Goal: Task Accomplishment & Management: Use online tool/utility

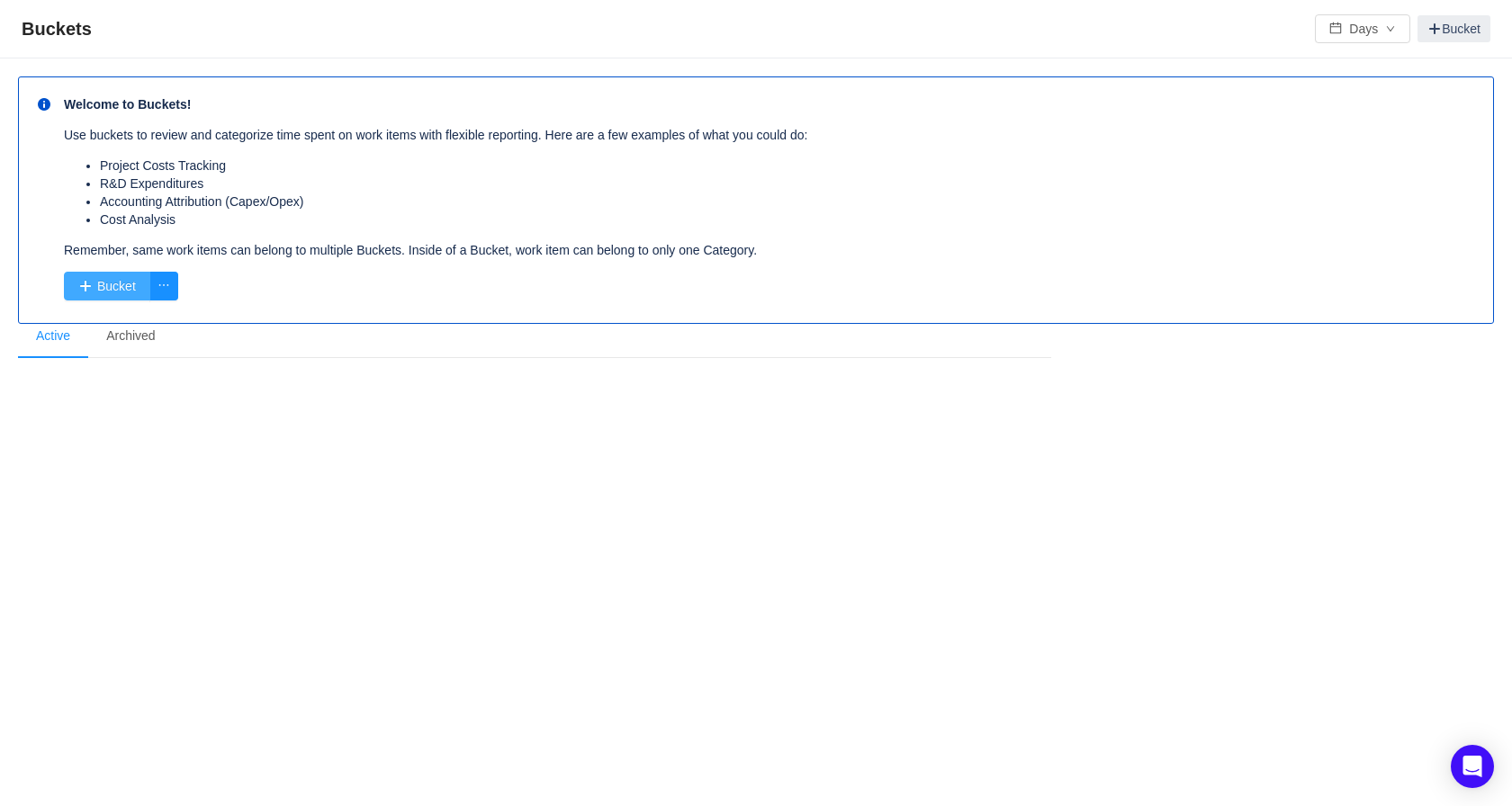
click at [116, 281] on button "Bucket" at bounding box center [107, 286] width 86 height 29
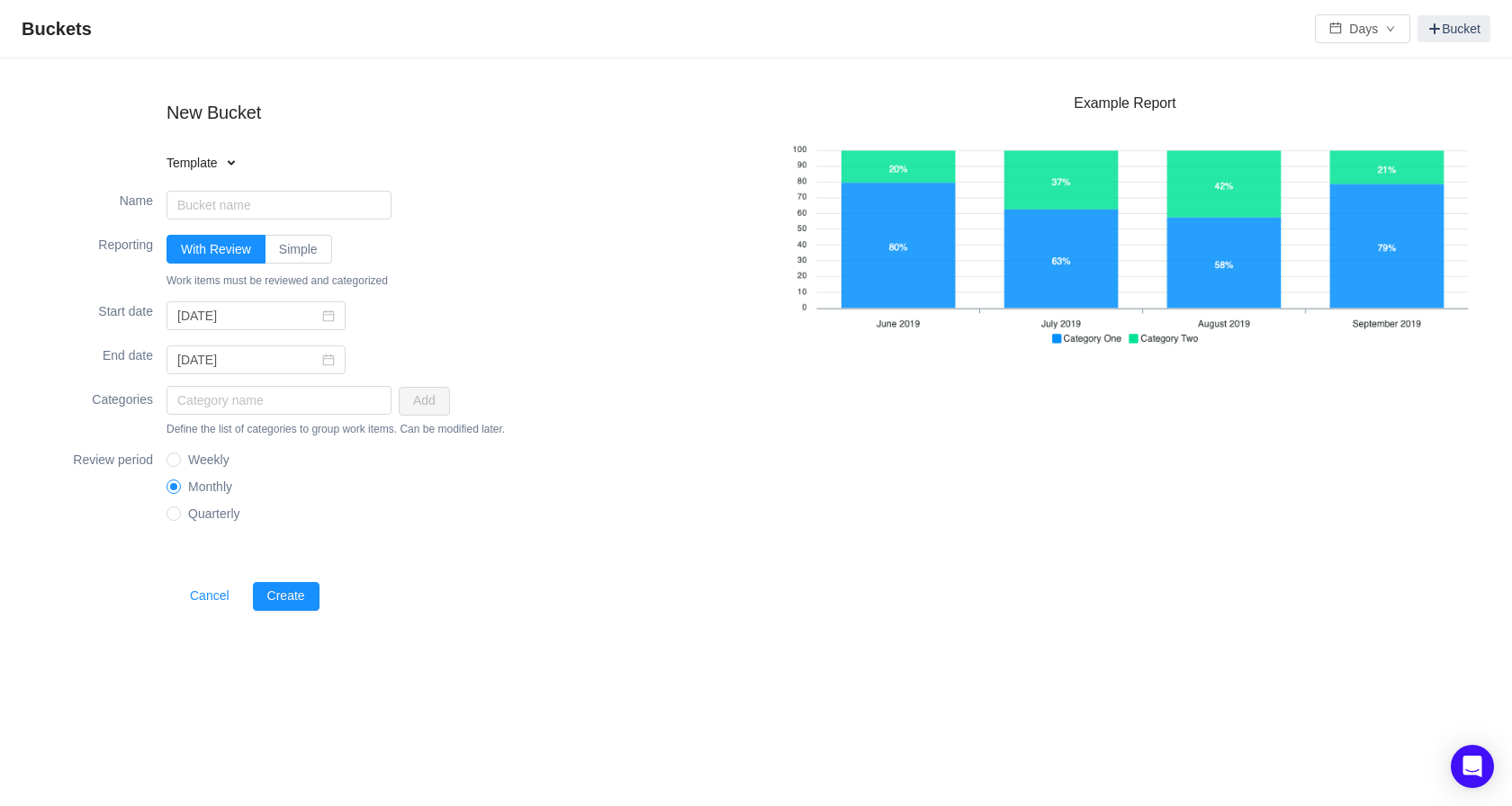
click at [228, 167] on span at bounding box center [231, 163] width 15 height 15
click at [228, 191] on li "Software Capitalization" at bounding box center [281, 194] width 230 height 29
type input "Software Capitalization"
type input "2025-01-01"
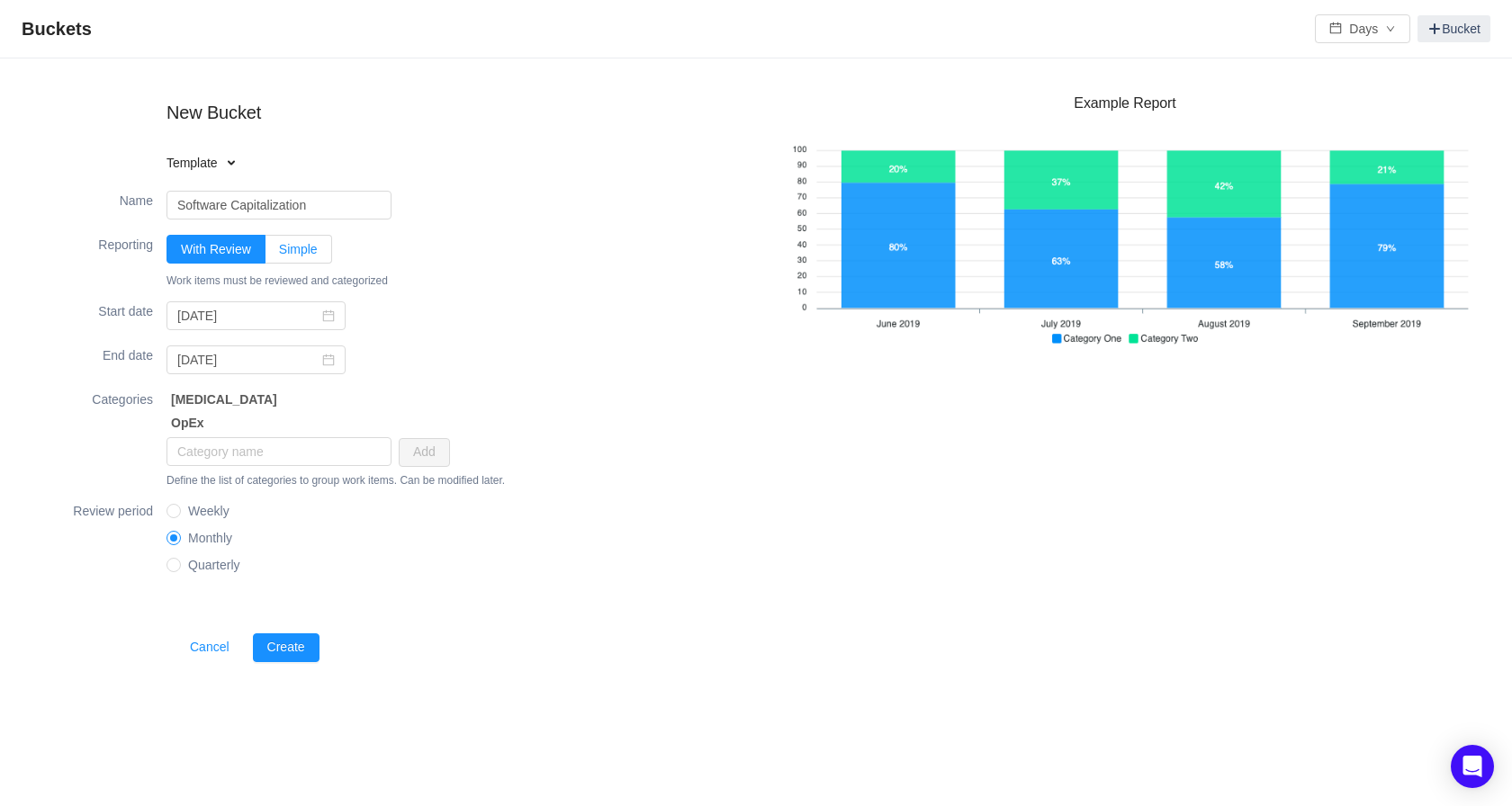
click at [282, 249] on span "Simple" at bounding box center [299, 249] width 39 height 15
click at [279, 254] on input "Simple" at bounding box center [279, 254] width 0 height 0
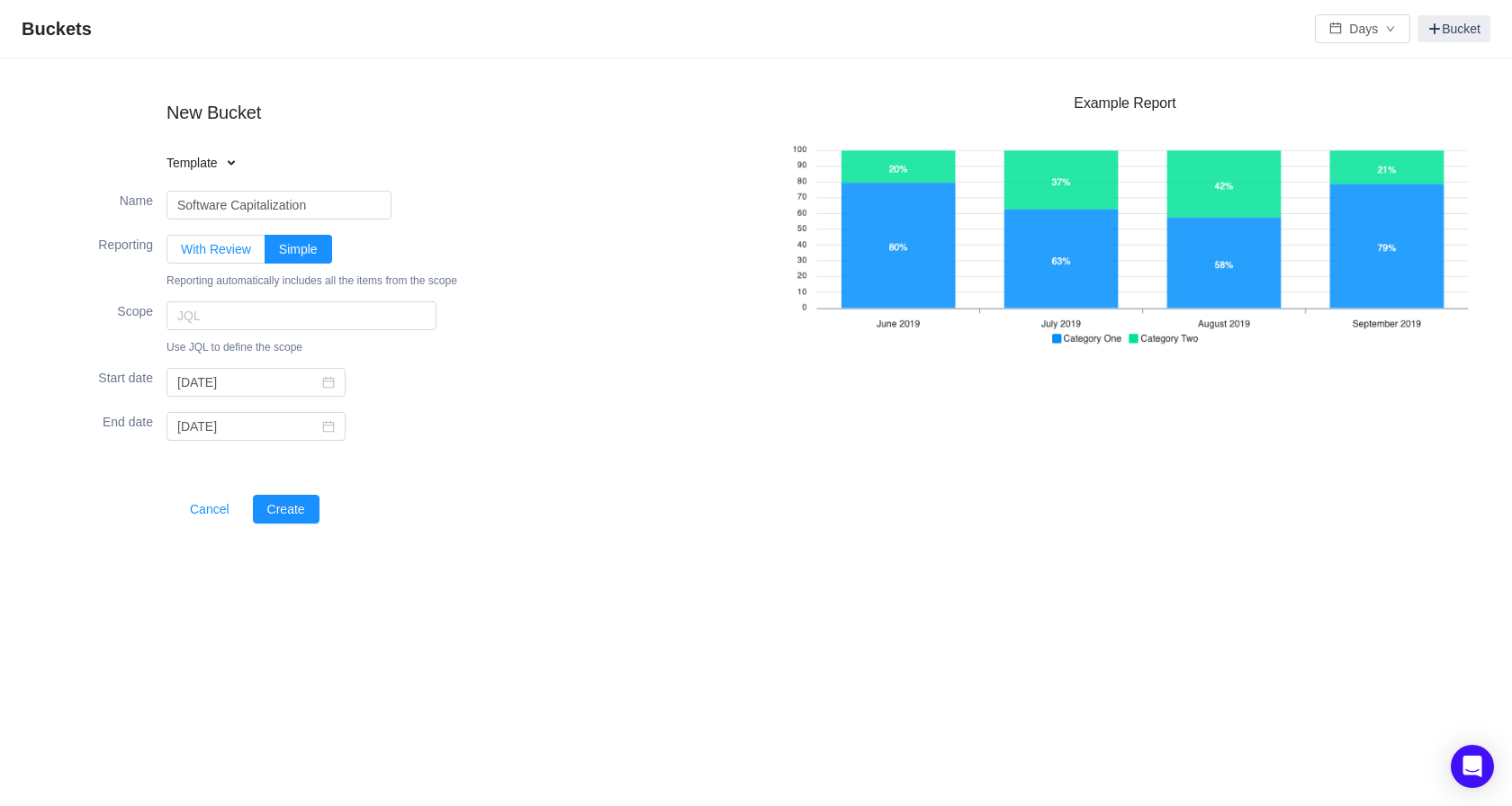
click at [203, 246] on span "With Review" at bounding box center [216, 249] width 70 height 15
click at [181, 254] on input "With Review" at bounding box center [181, 254] width 0 height 0
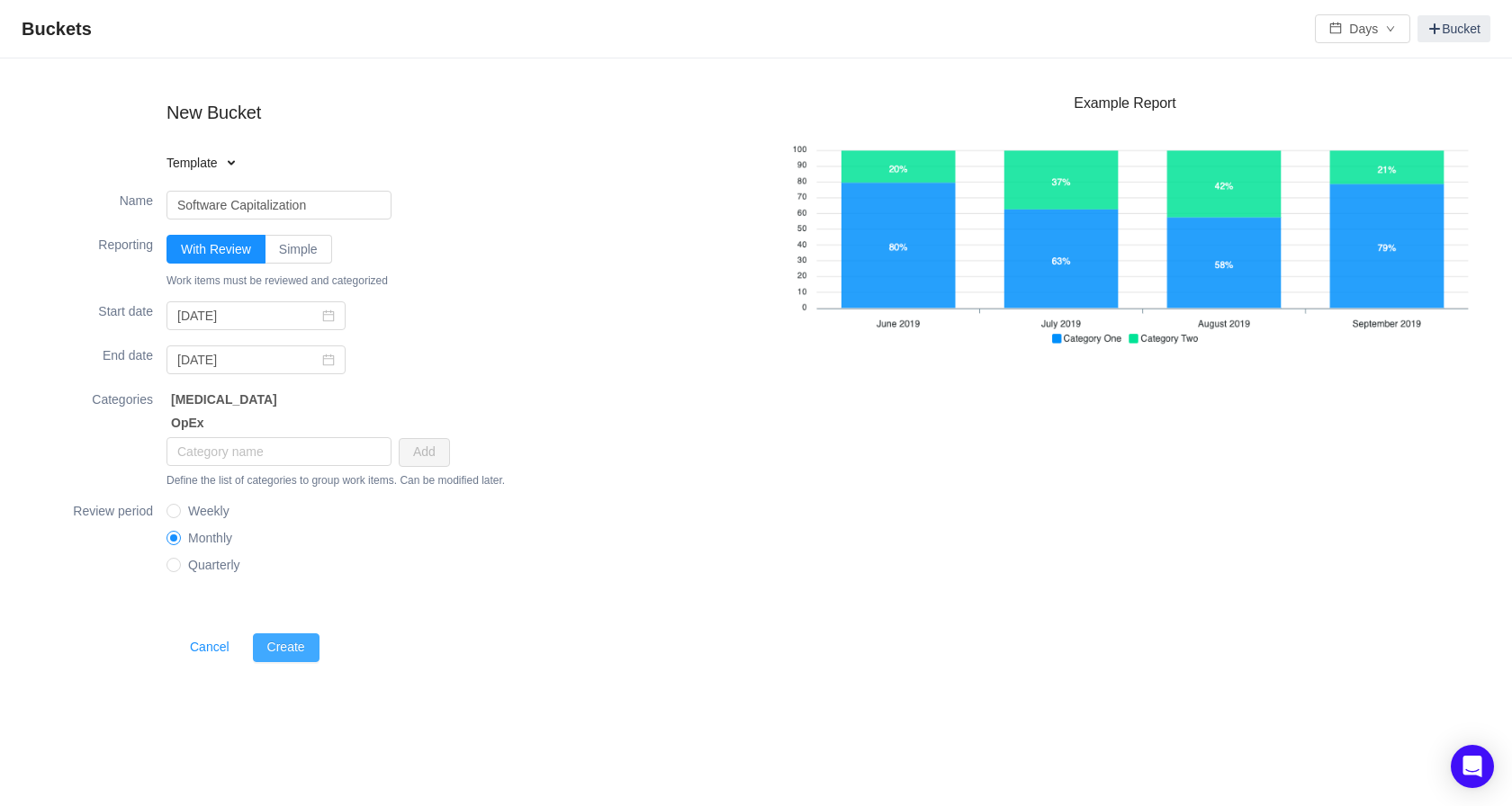
click at [277, 645] on button "Create" at bounding box center [286, 648] width 67 height 29
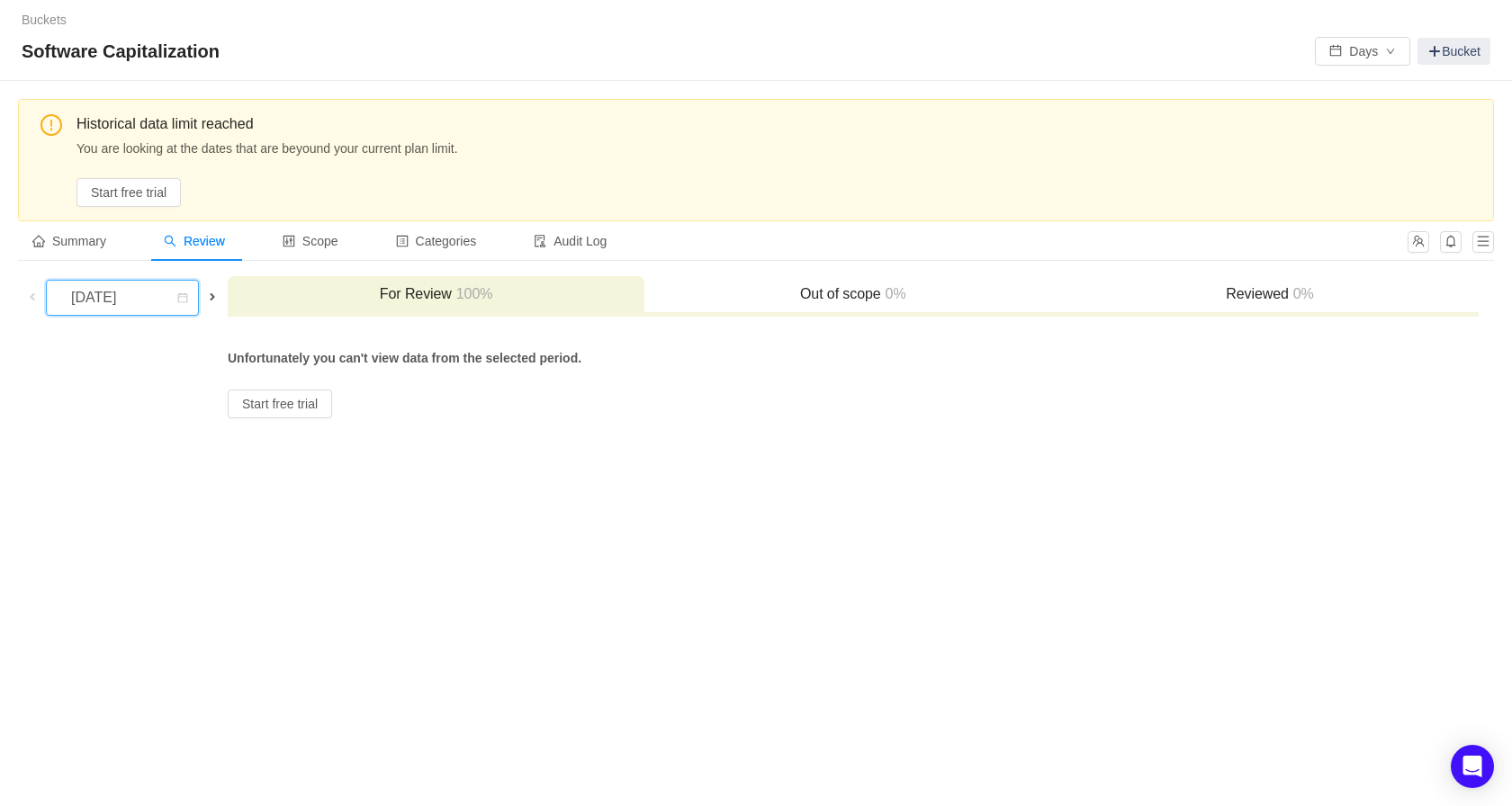
click at [84, 296] on div "[DATE]" at bounding box center [95, 297] width 78 height 34
drag, startPoint x: 198, startPoint y: 479, endPoint x: 100, endPoint y: 531, distance: 110.9
click at [100, 531] on li "[DATE]" at bounding box center [122, 530] width 153 height 29
click at [329, 236] on span "Scope" at bounding box center [310, 240] width 56 height 15
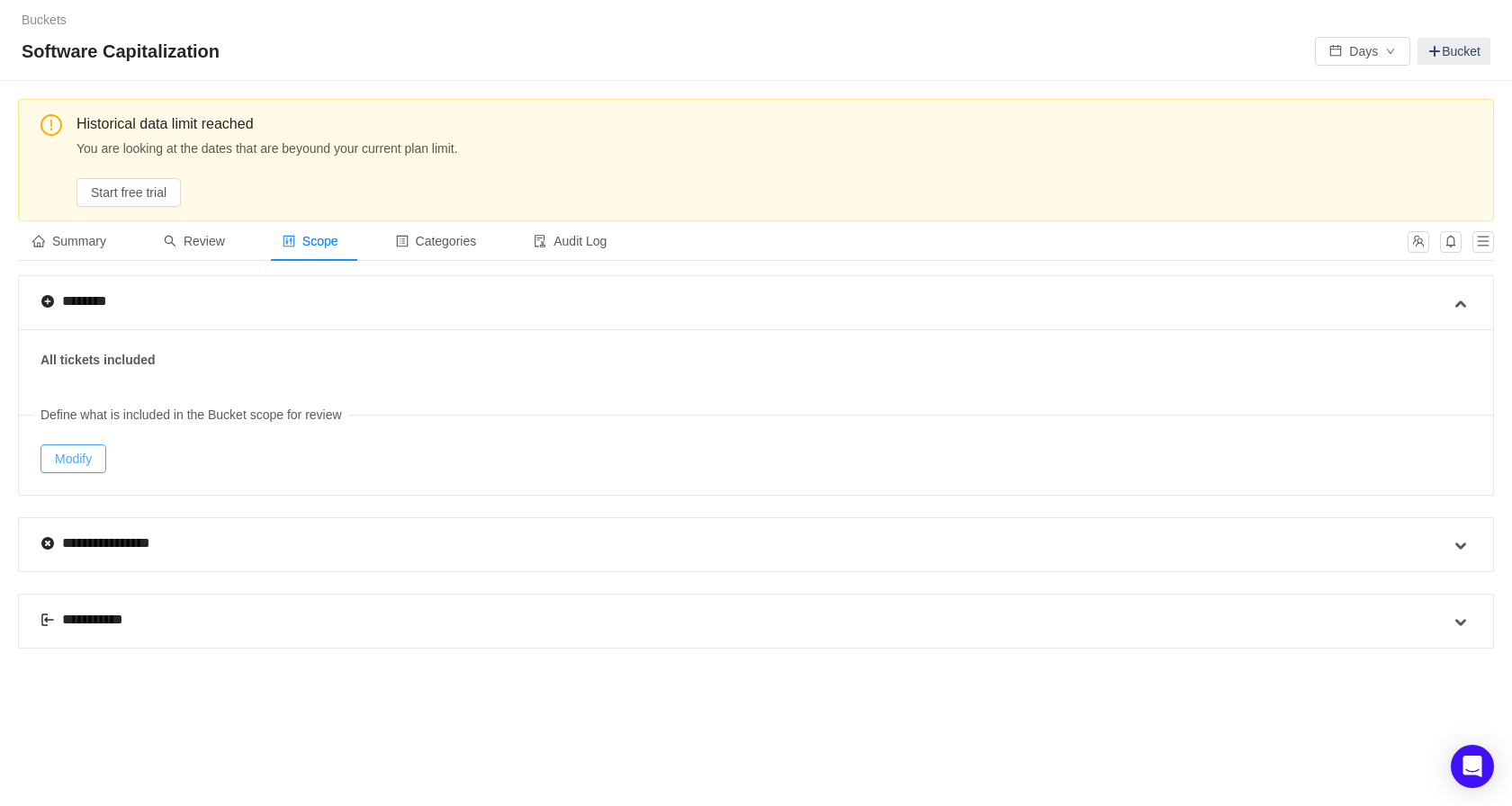
click at [70, 450] on button "Modify" at bounding box center [74, 459] width 66 height 29
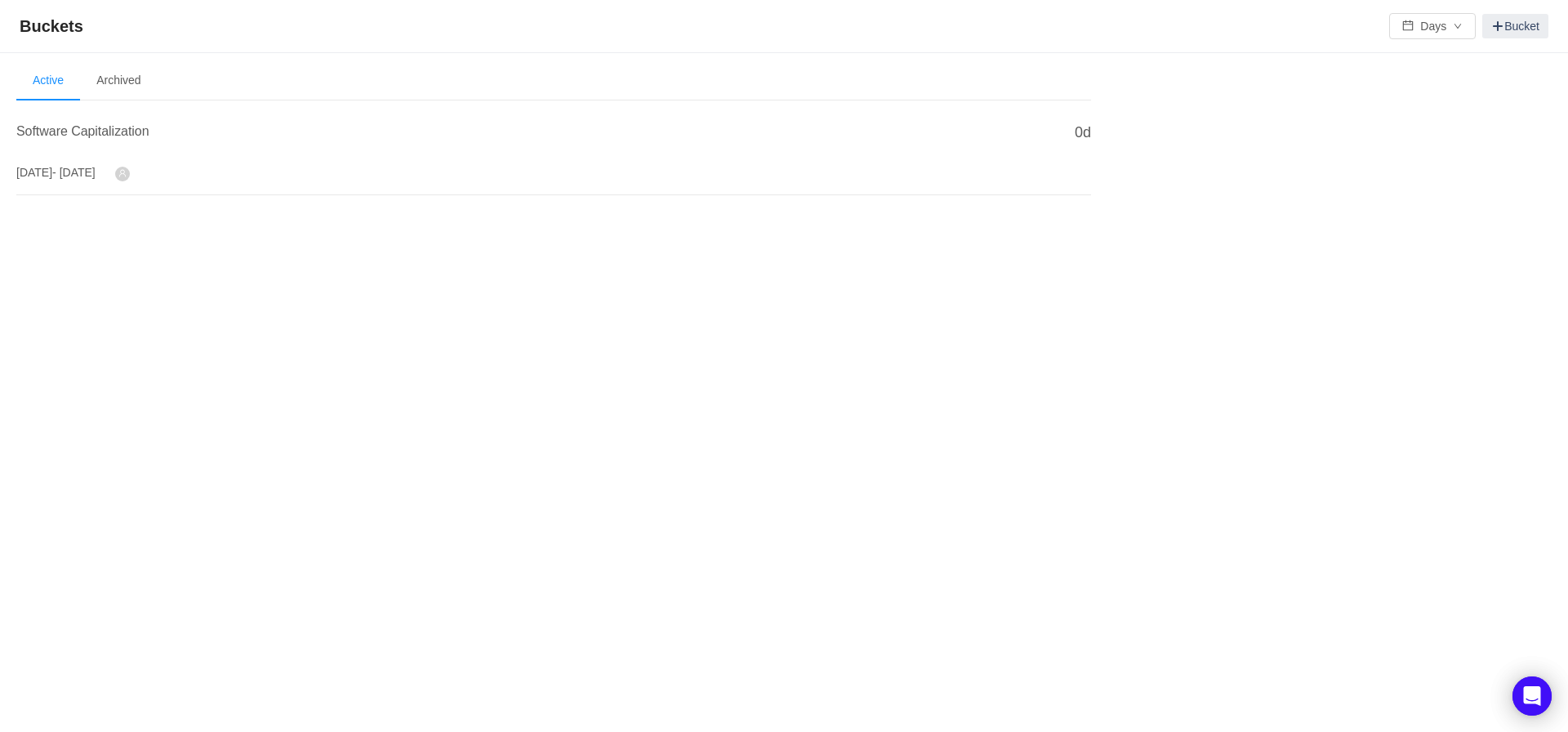
click at [86, 170] on span "- [DATE]" at bounding box center [73, 172] width 43 height 13
click at [121, 86] on li "Archived" at bounding box center [118, 81] width 77 height 40
click at [52, 77] on li "Active" at bounding box center [48, 81] width 63 height 40
click at [130, 172] on span at bounding box center [122, 173] width 15 height 15
click at [130, 179] on span at bounding box center [122, 173] width 15 height 15
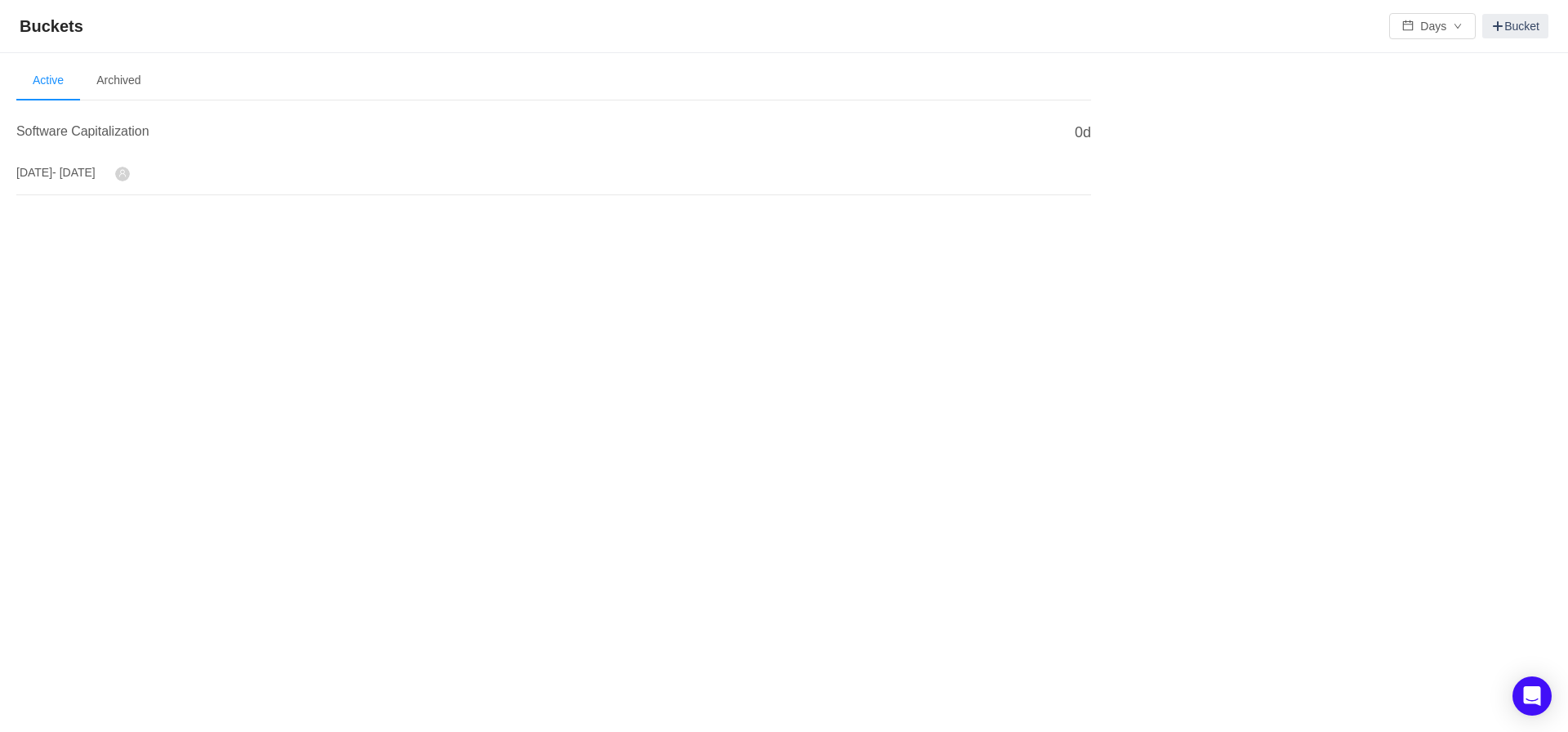
click at [130, 179] on span at bounding box center [122, 173] width 15 height 15
click at [111, 131] on span "Software Capitalization" at bounding box center [83, 131] width 133 height 14
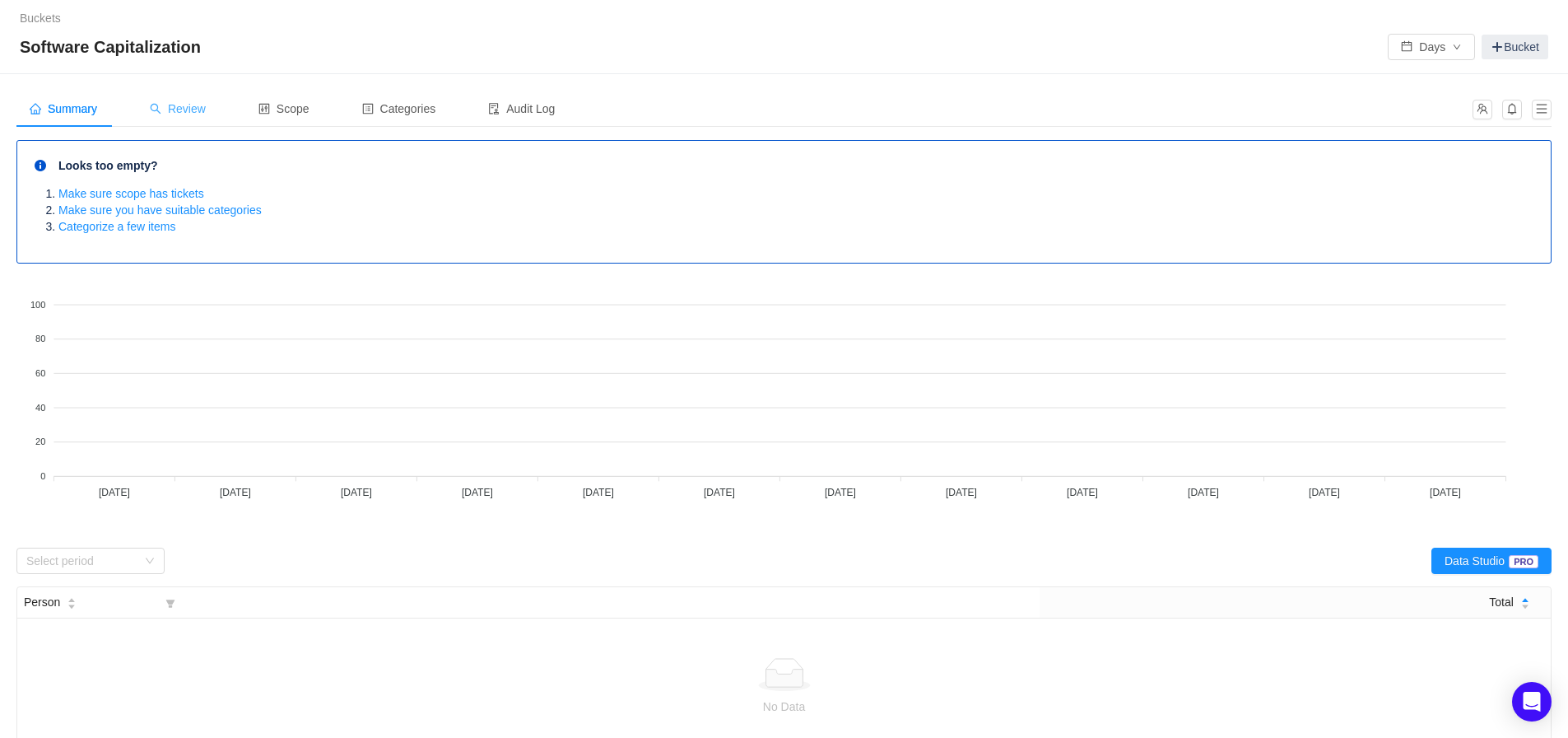
click at [185, 113] on span "Review" at bounding box center [177, 108] width 56 height 13
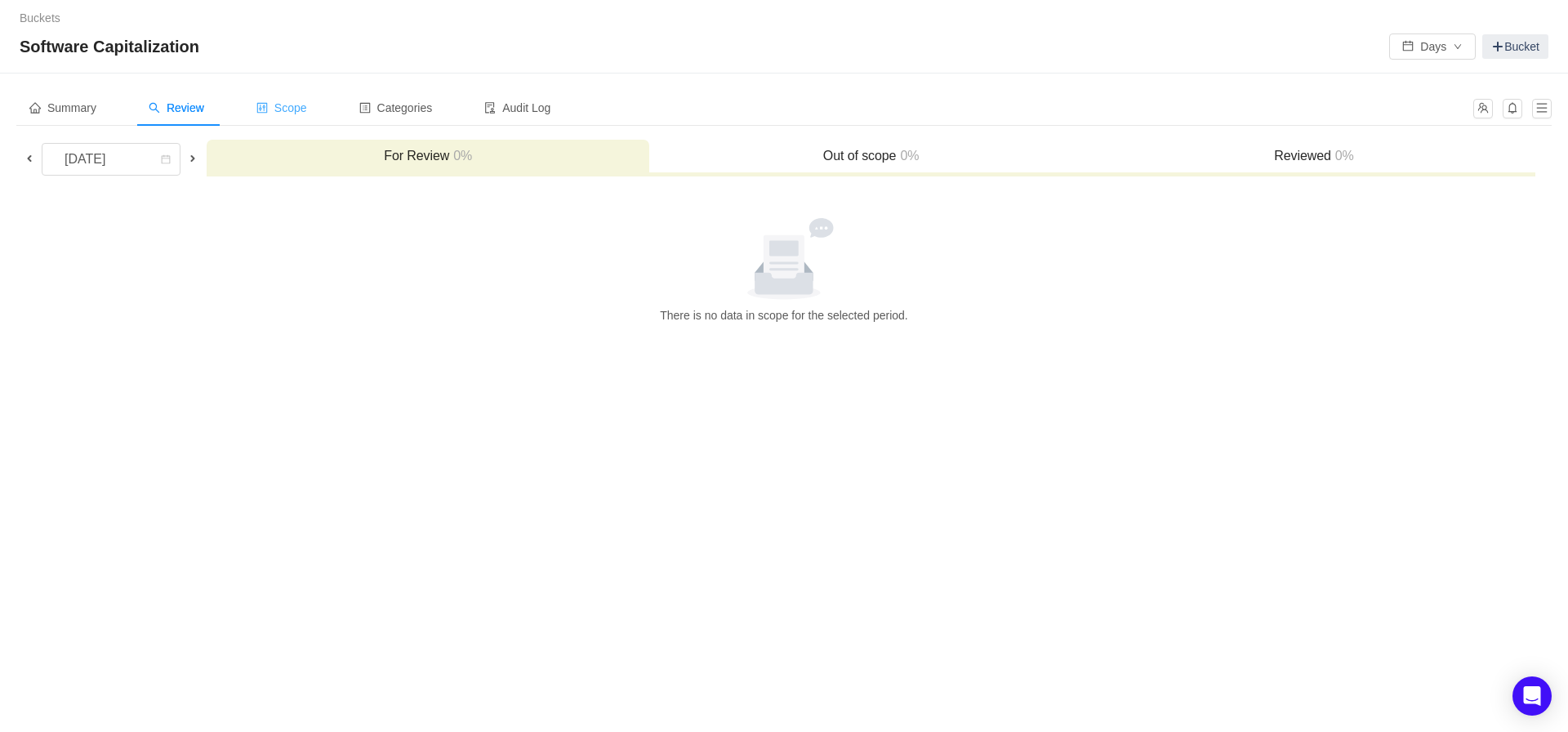
click at [281, 116] on div "Scope" at bounding box center [282, 108] width 77 height 37
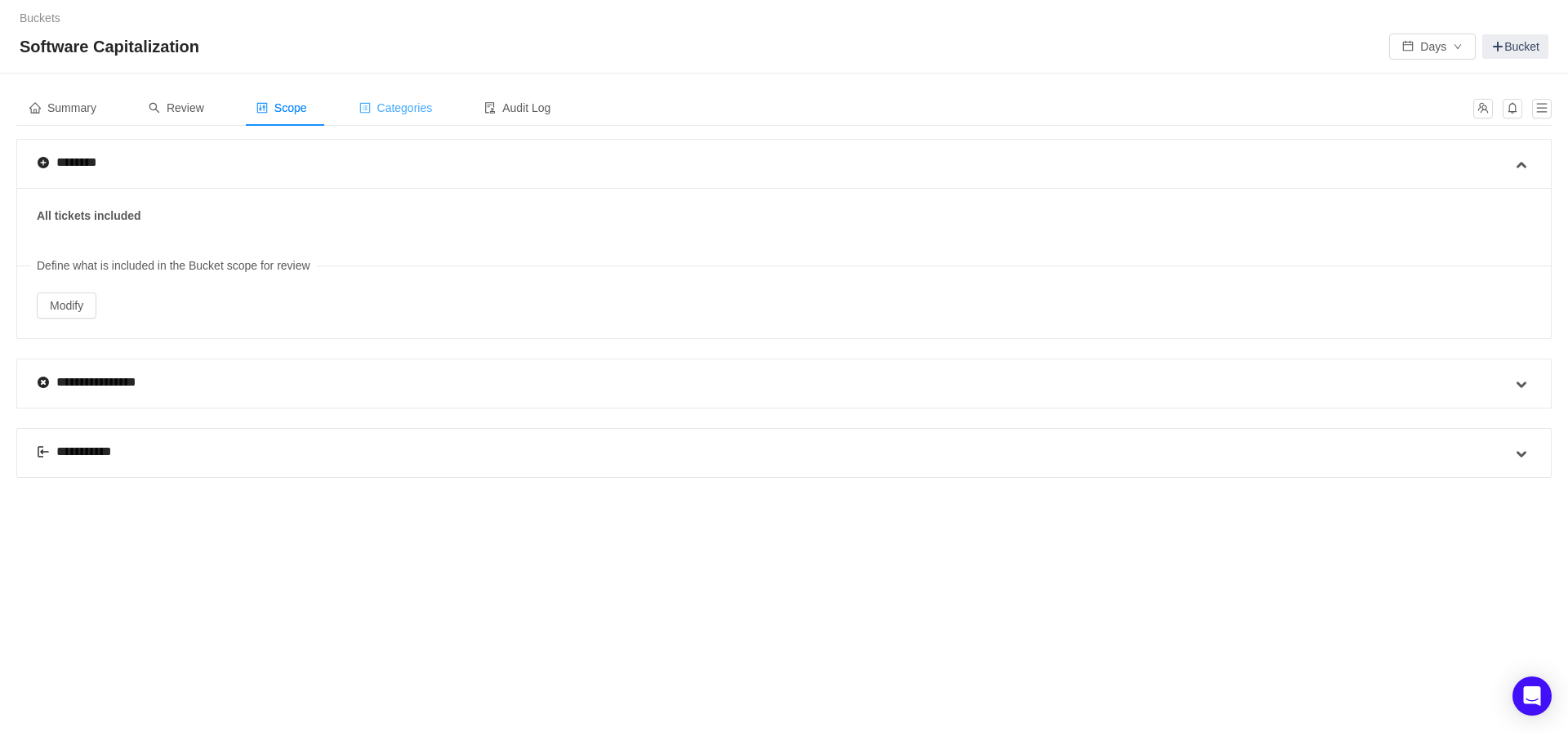
click at [416, 117] on div "Categories" at bounding box center [396, 108] width 99 height 37
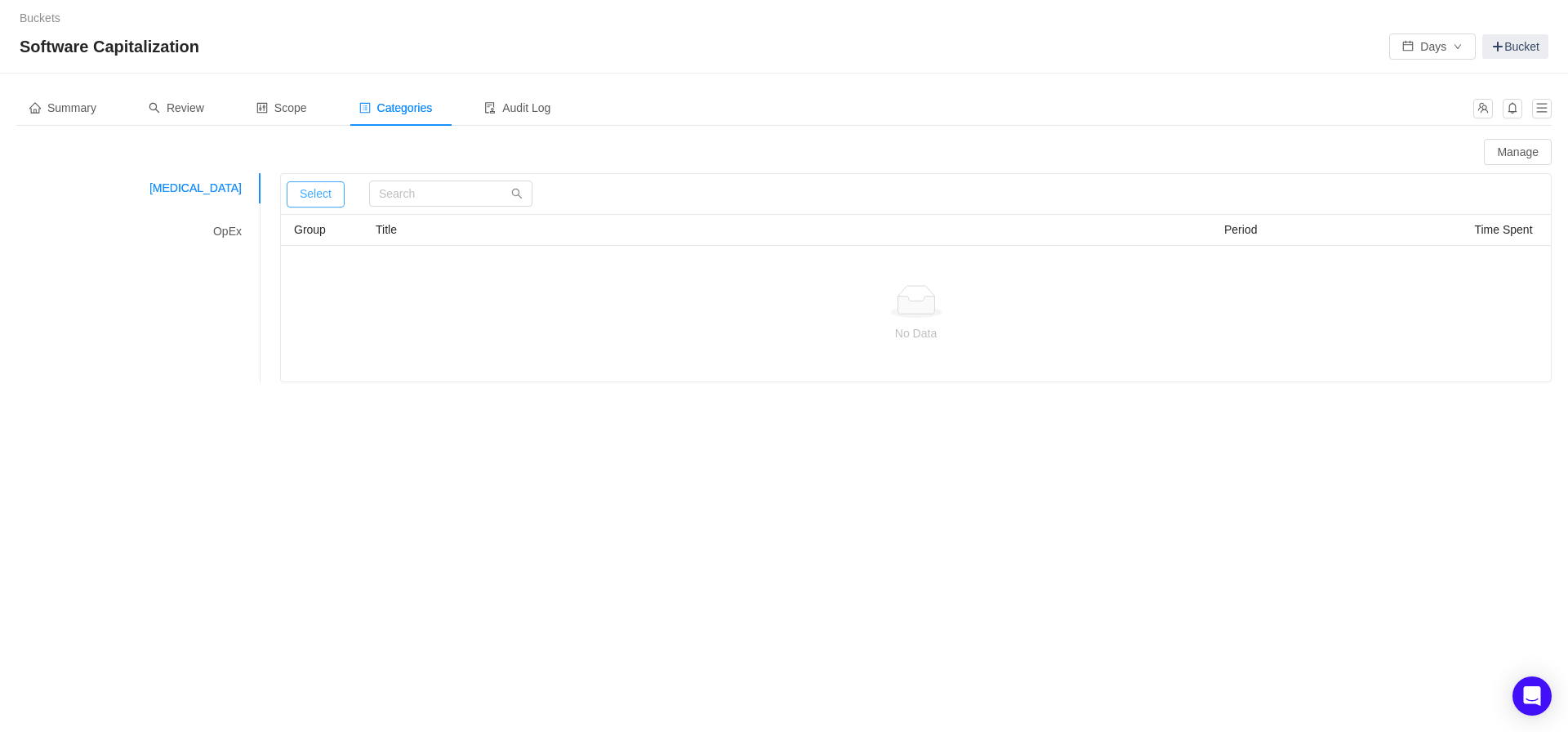
click at [317, 194] on button "Select" at bounding box center [316, 194] width 58 height 26
drag, startPoint x: 460, startPoint y: 191, endPoint x: 611, endPoint y: 162, distance: 153.8
click at [611, 162] on div at bounding box center [400, 152] width 768 height 26
click at [511, 198] on icon "icon: search" at bounding box center [517, 194] width 11 height 11
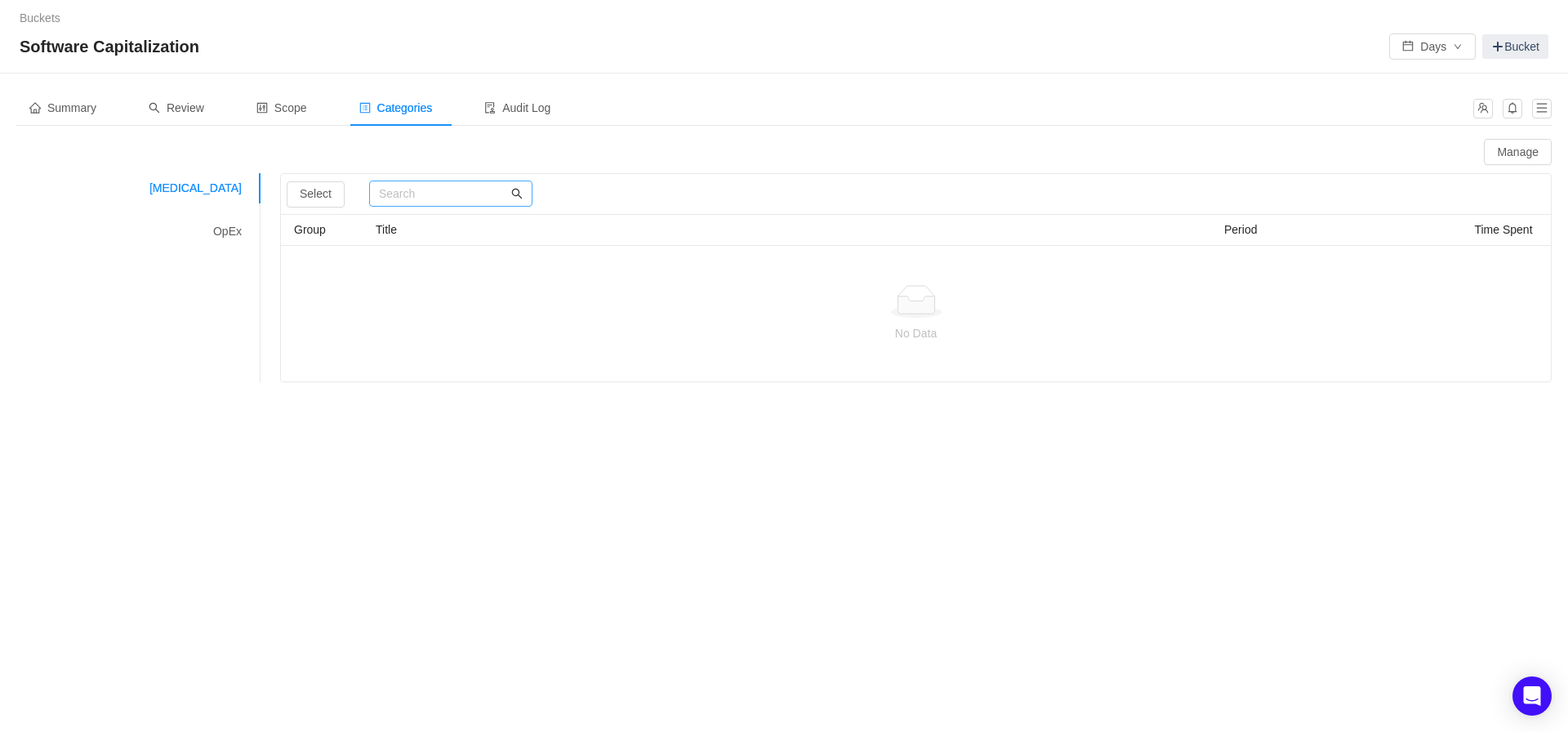
click at [513, 198] on icon "icon: search" at bounding box center [517, 194] width 11 height 11
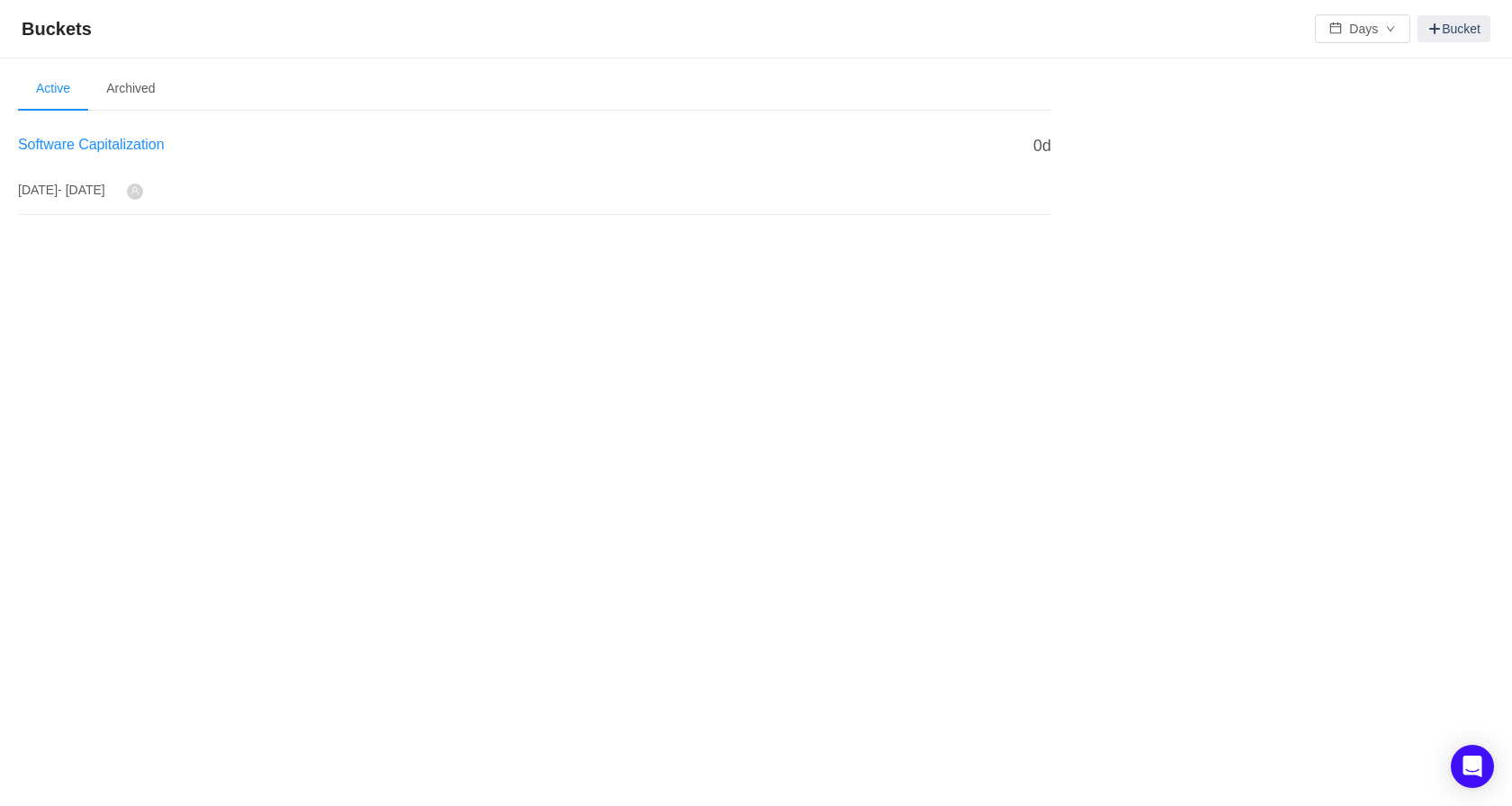
click at [100, 146] on span "Software Capitalization" at bounding box center [91, 144] width 146 height 16
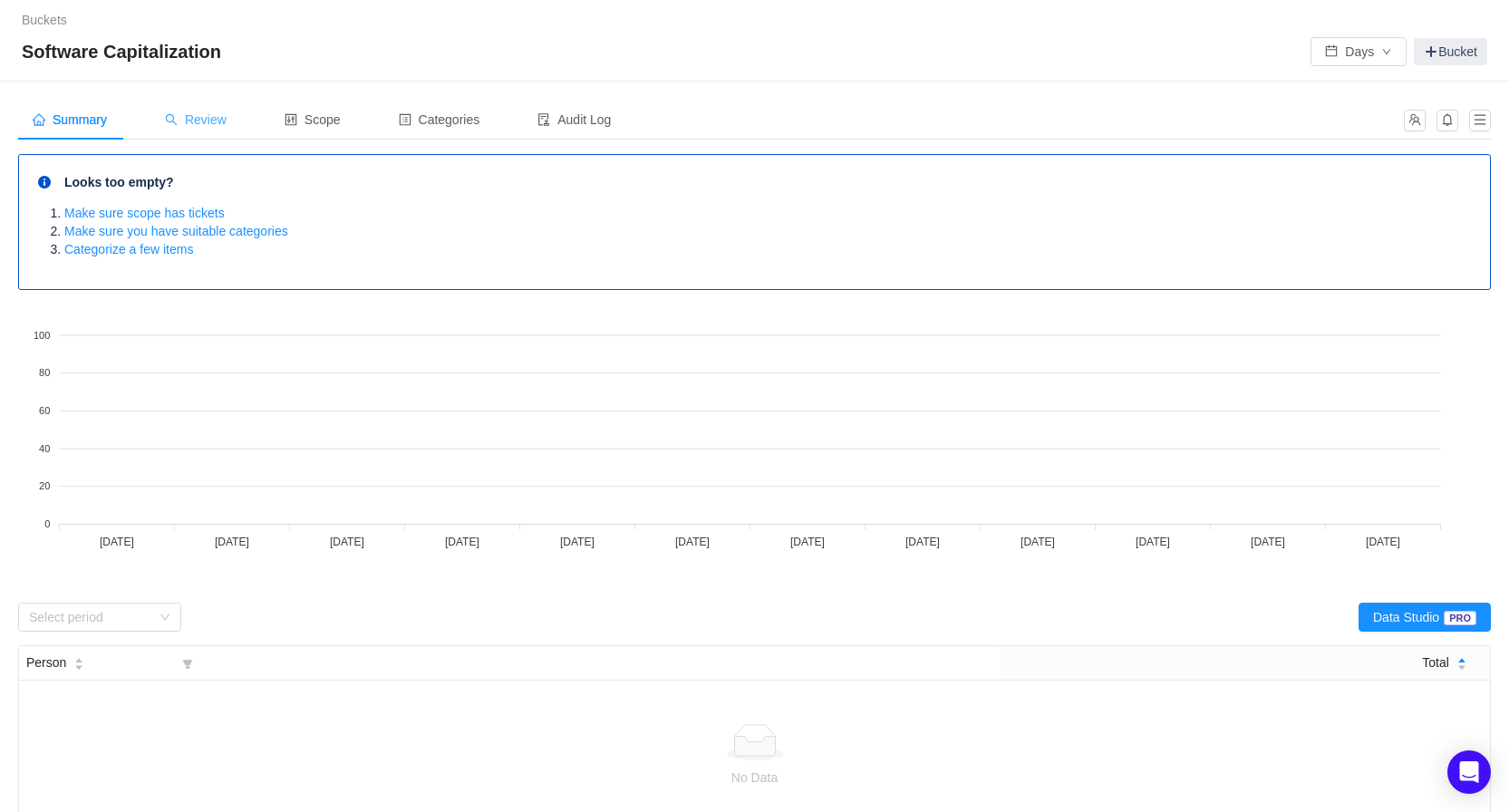
click at [196, 133] on div "Review" at bounding box center [195, 120] width 91 height 41
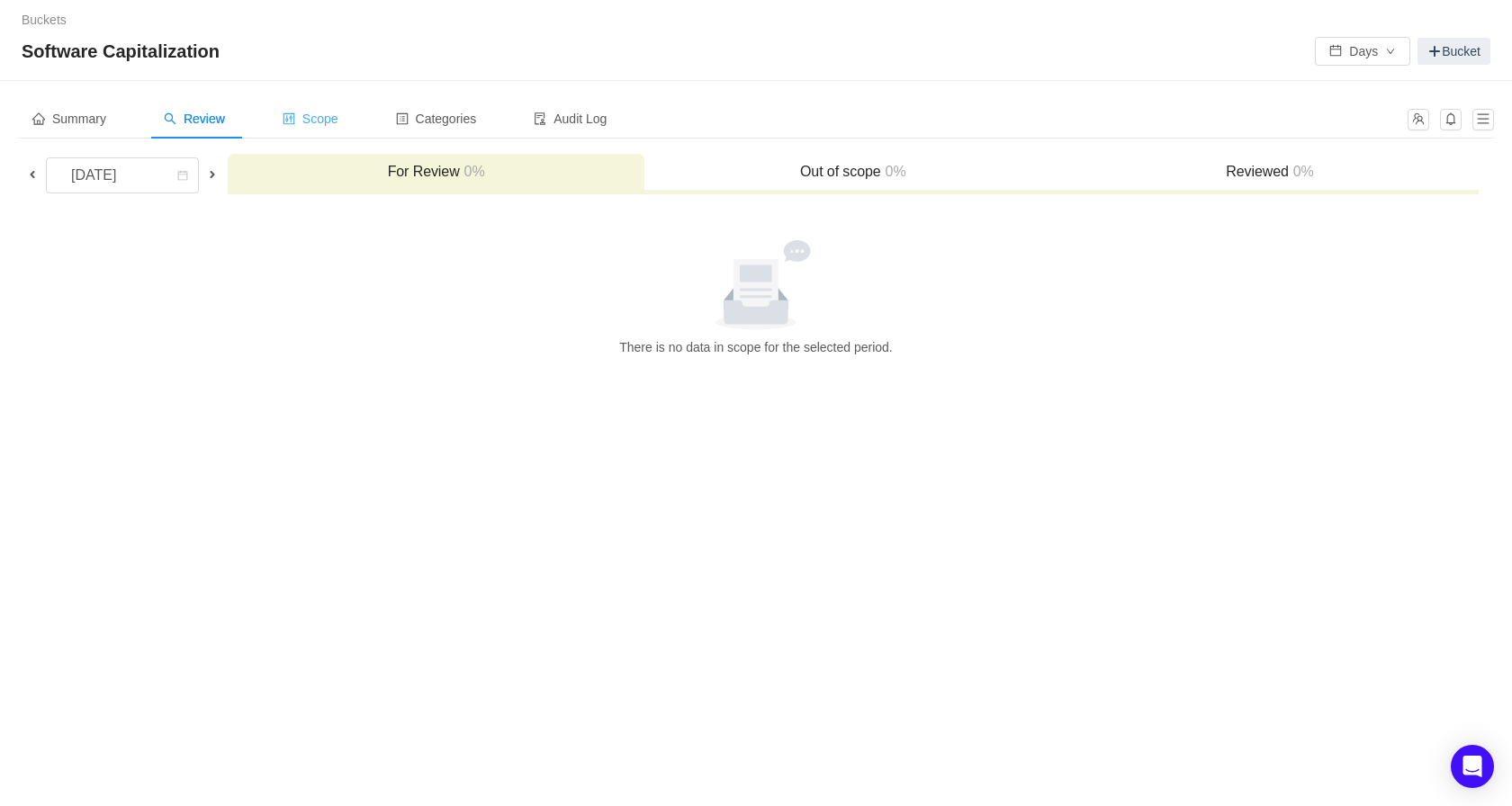
click at [300, 119] on span "Scope" at bounding box center [310, 118] width 56 height 15
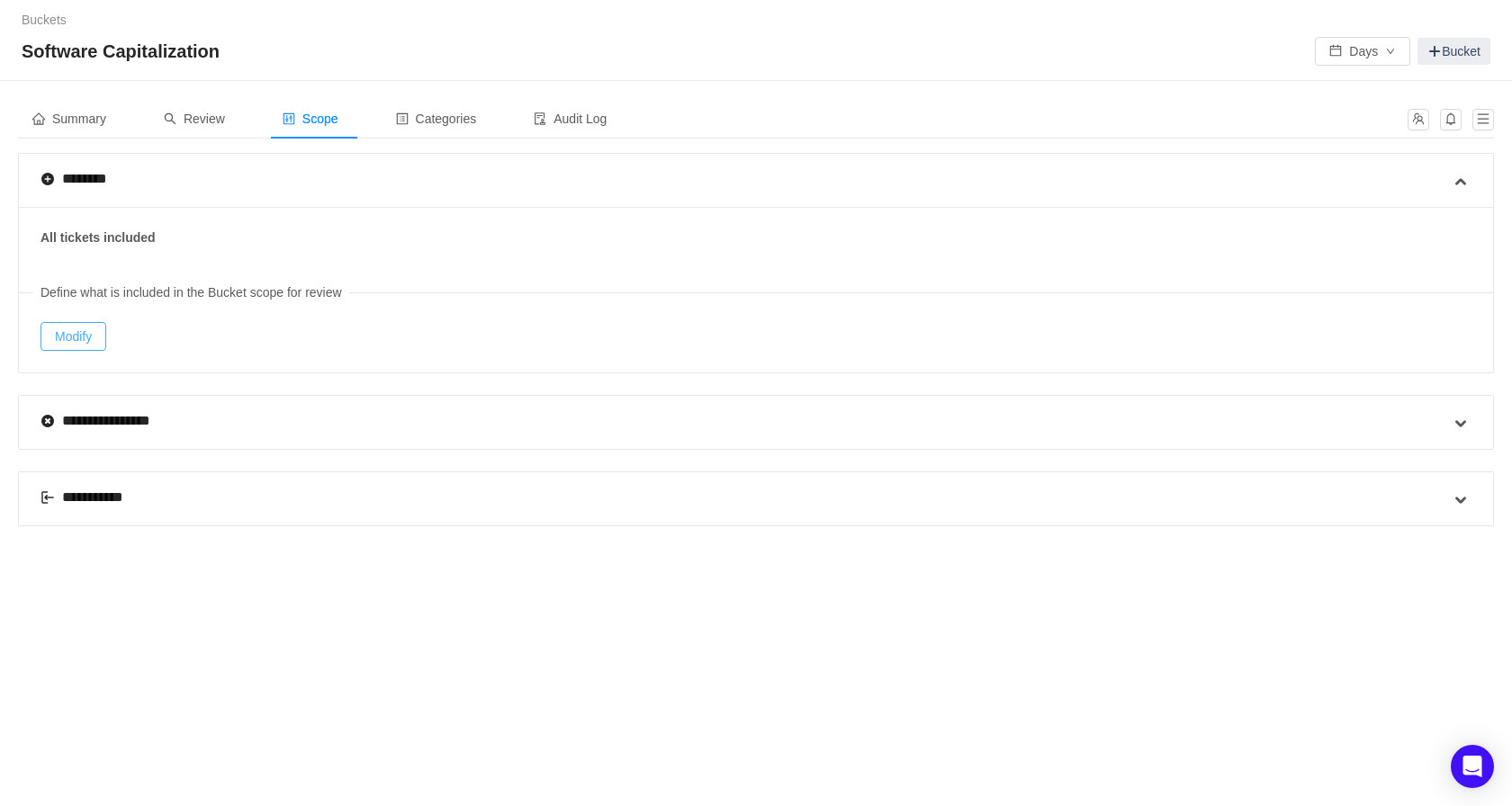
click at [86, 336] on button "Modify" at bounding box center [74, 336] width 66 height 29
click at [454, 123] on span "Categories" at bounding box center [436, 118] width 81 height 15
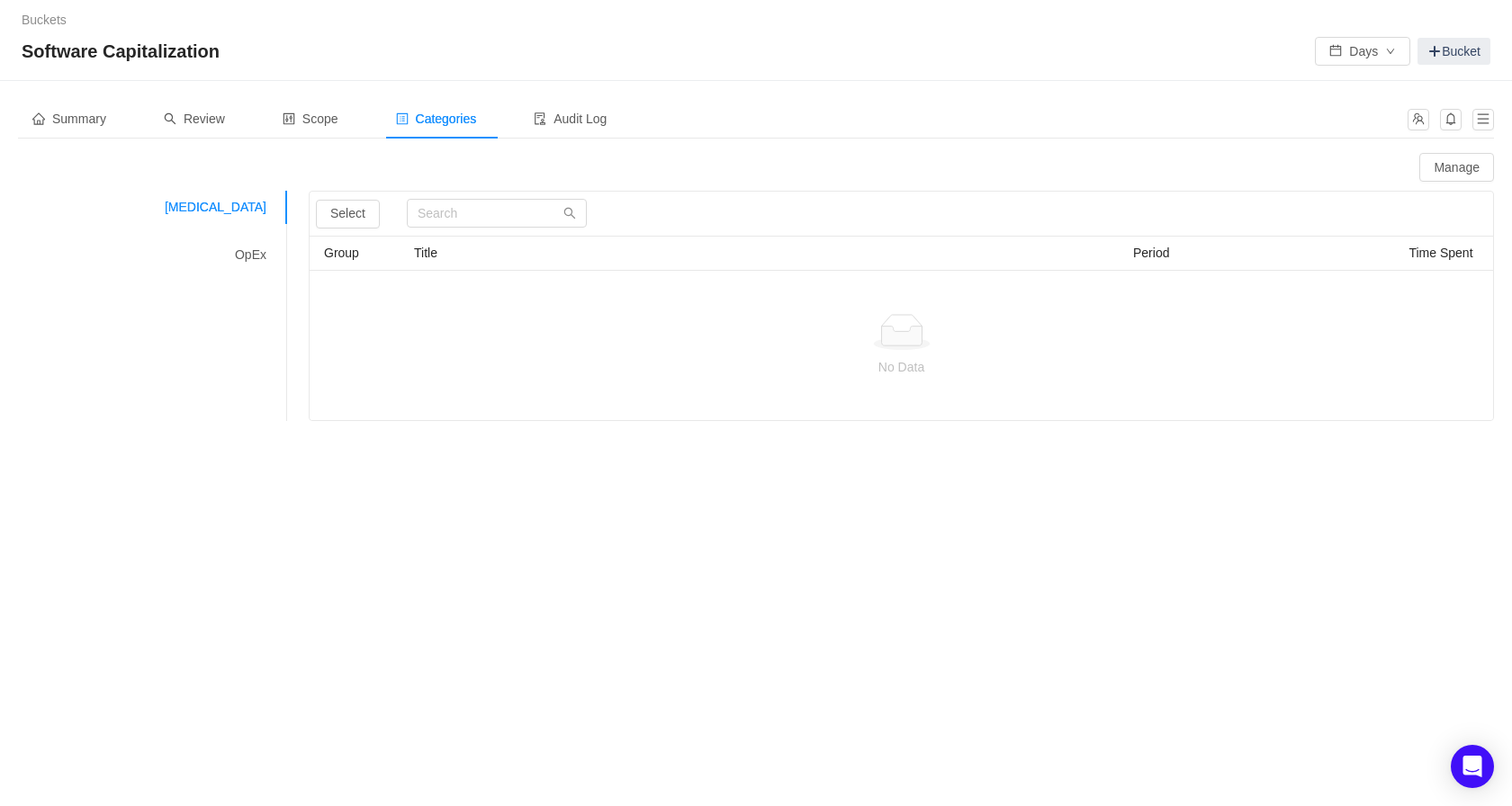
click at [338, 253] on span "Group" at bounding box center [341, 252] width 35 height 15
click at [446, 246] on th "Title" at bounding box center [767, 253] width 719 height 34
click at [1482, 129] on button "button" at bounding box center [1483, 119] width 21 height 21
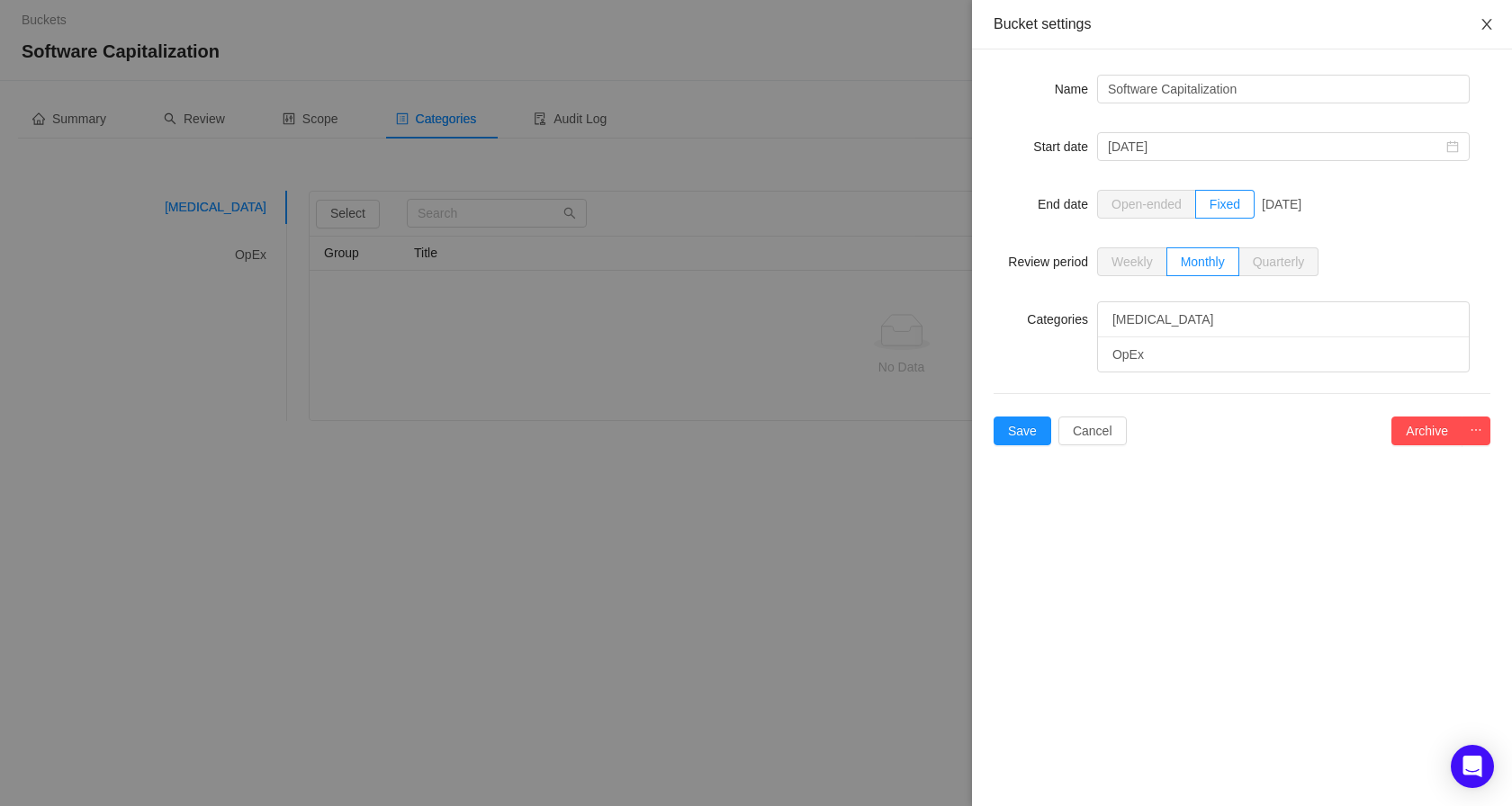
click at [1476, 29] on button "Close" at bounding box center [1487, 25] width 50 height 50
